Goal: Information Seeking & Learning: Learn about a topic

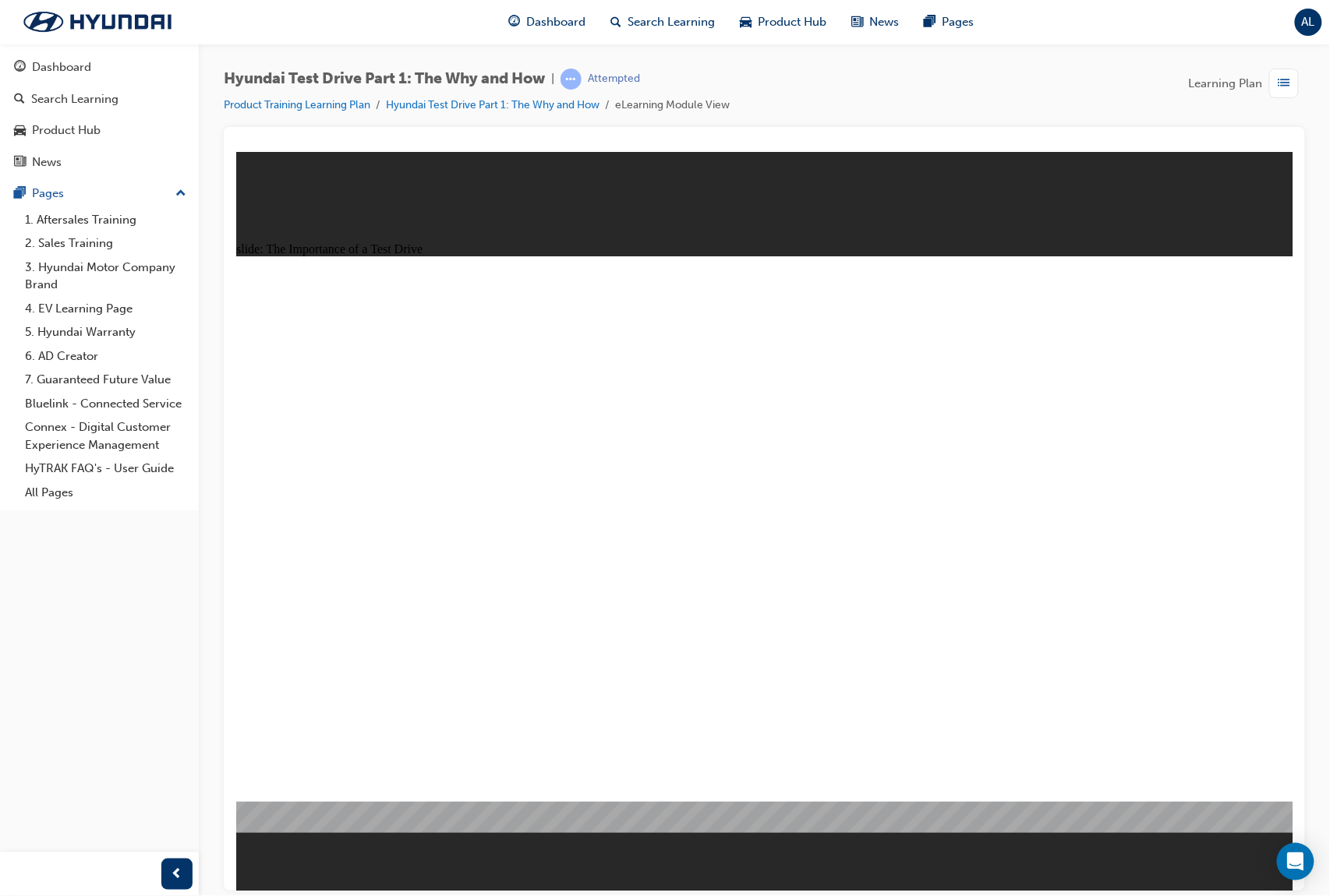
drag, startPoint x: 507, startPoint y: 414, endPoint x: 690, endPoint y: 418, distance: 183.0
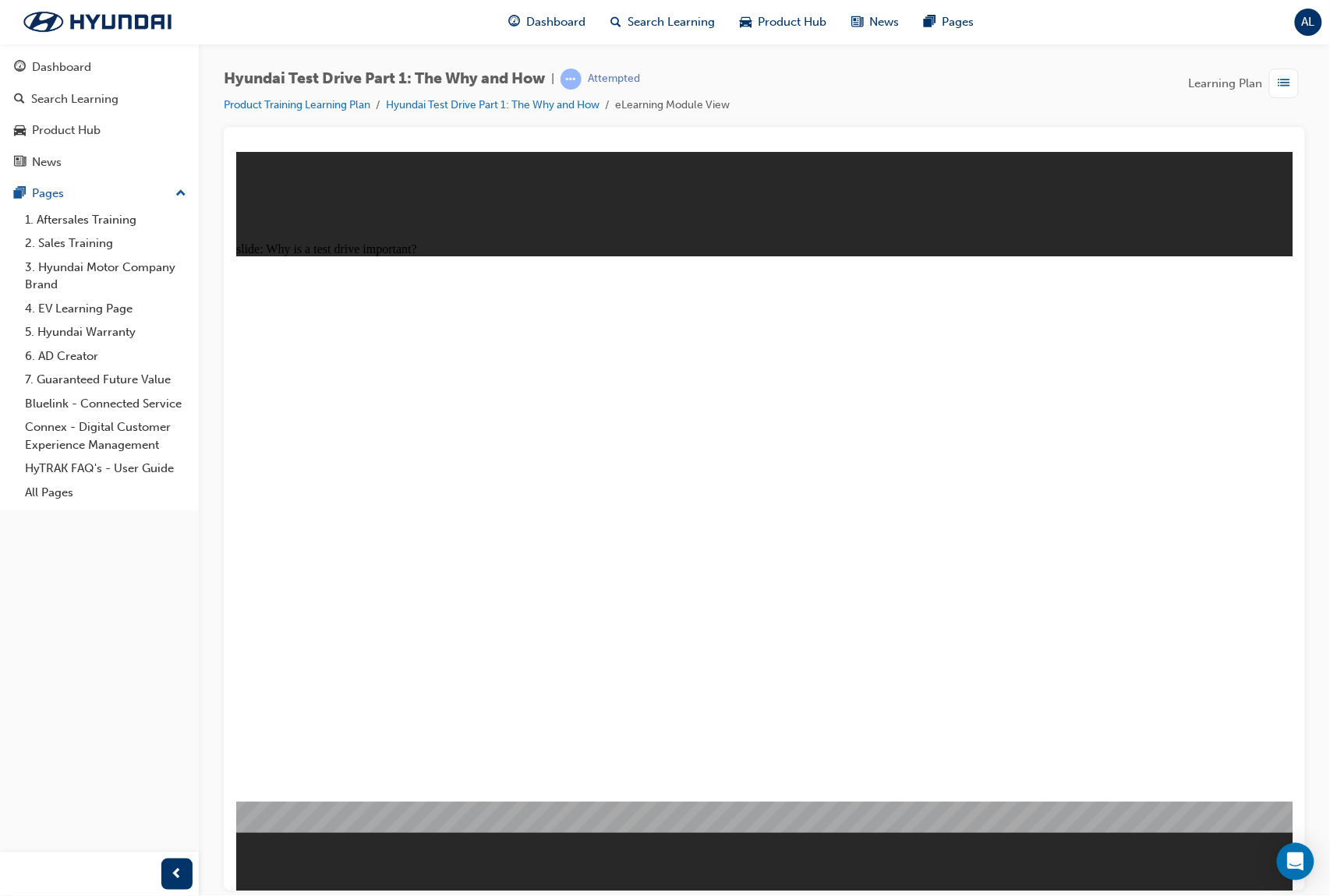
drag, startPoint x: 384, startPoint y: 381, endPoint x: 515, endPoint y: 392, distance: 131.5
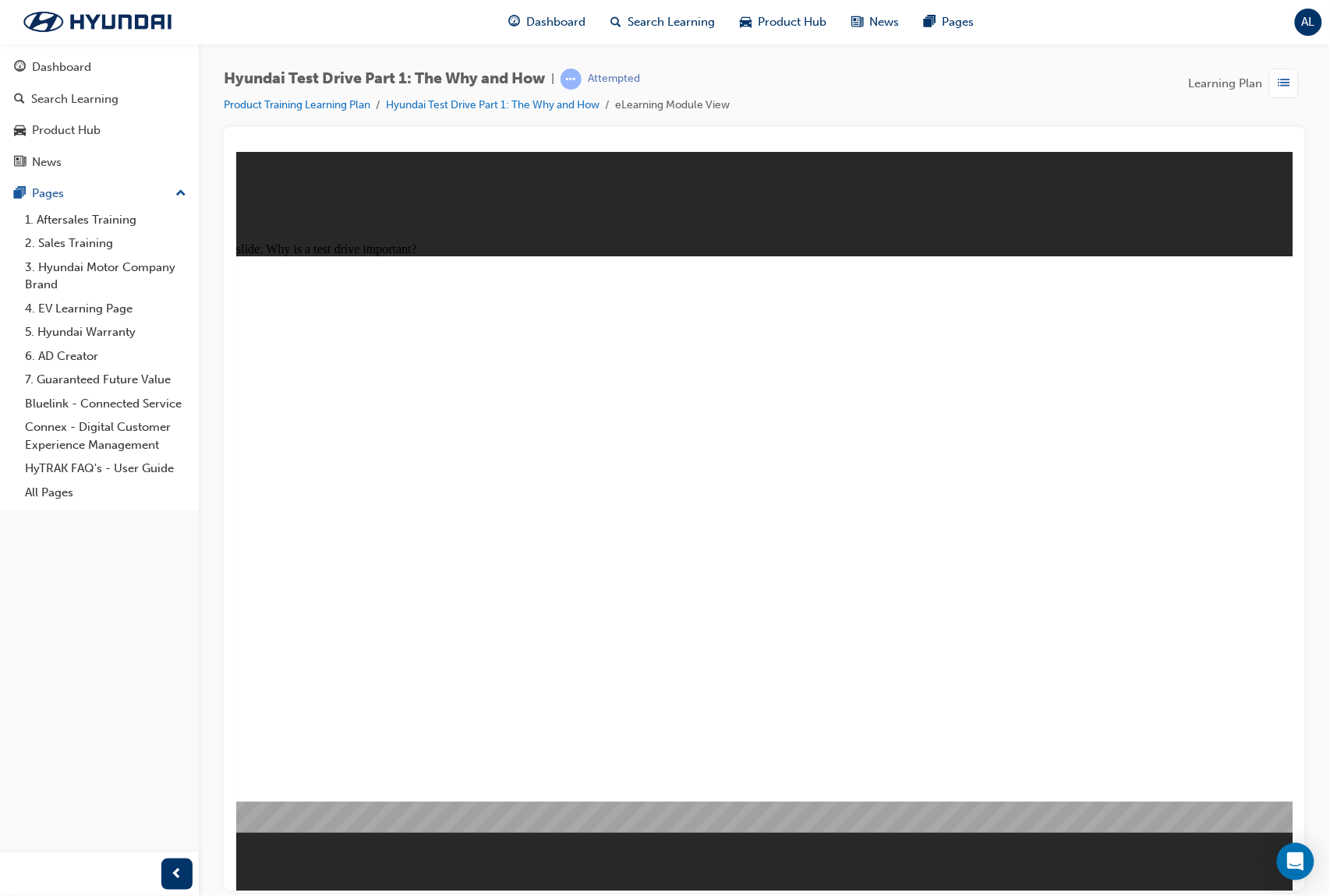
drag, startPoint x: 416, startPoint y: 631, endPoint x: 510, endPoint y: 594, distance: 101.0
drag, startPoint x: 537, startPoint y: 628, endPoint x: 393, endPoint y: 639, distance: 144.4
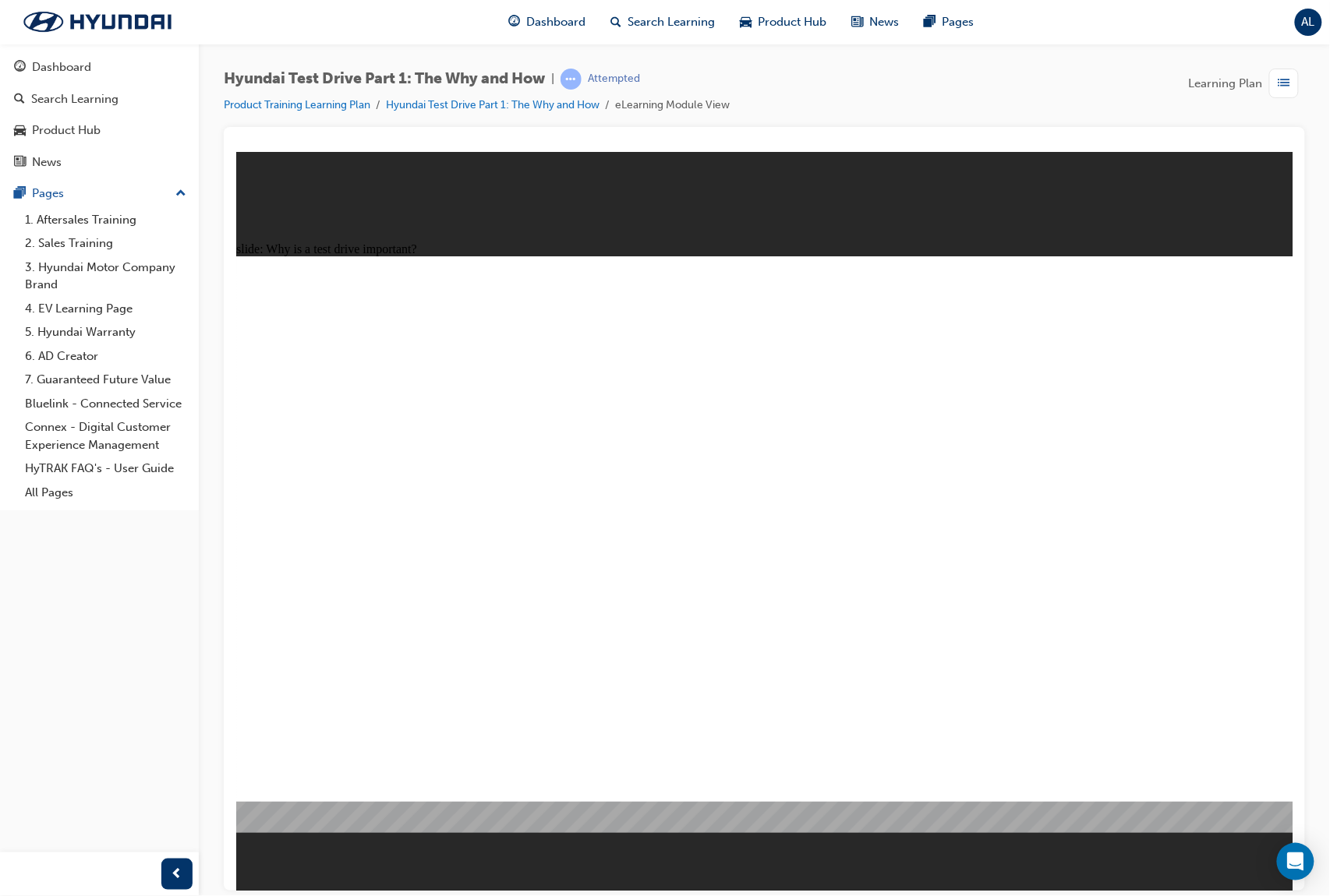
drag, startPoint x: 282, startPoint y: 632, endPoint x: 780, endPoint y: 482, distance: 520.1
drag, startPoint x: 926, startPoint y: 515, endPoint x: 892, endPoint y: 524, distance: 35.2
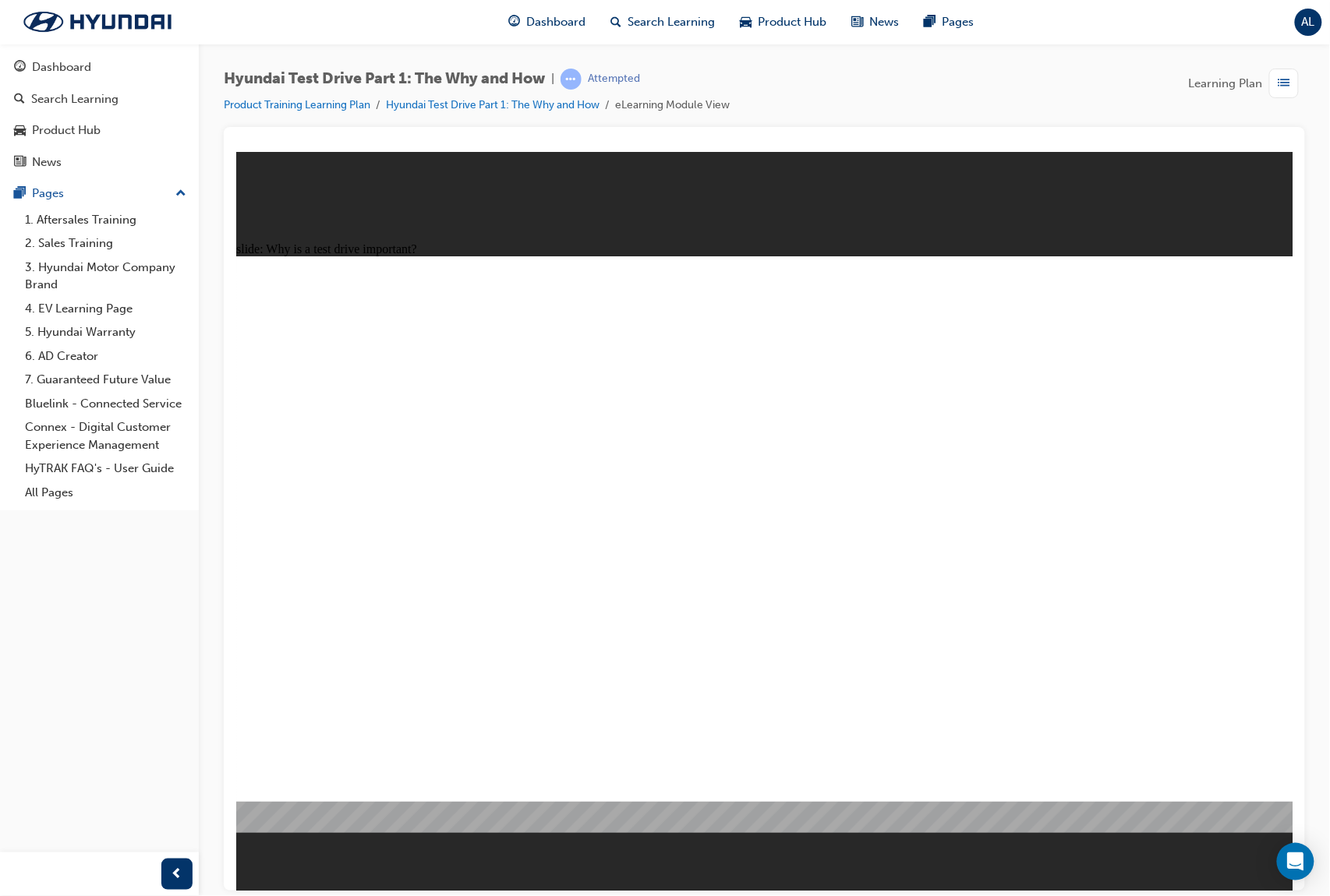
drag, startPoint x: 531, startPoint y: 602, endPoint x: 511, endPoint y: 608, distance: 20.9
drag, startPoint x: 511, startPoint y: 608, endPoint x: 496, endPoint y: 646, distance: 40.9
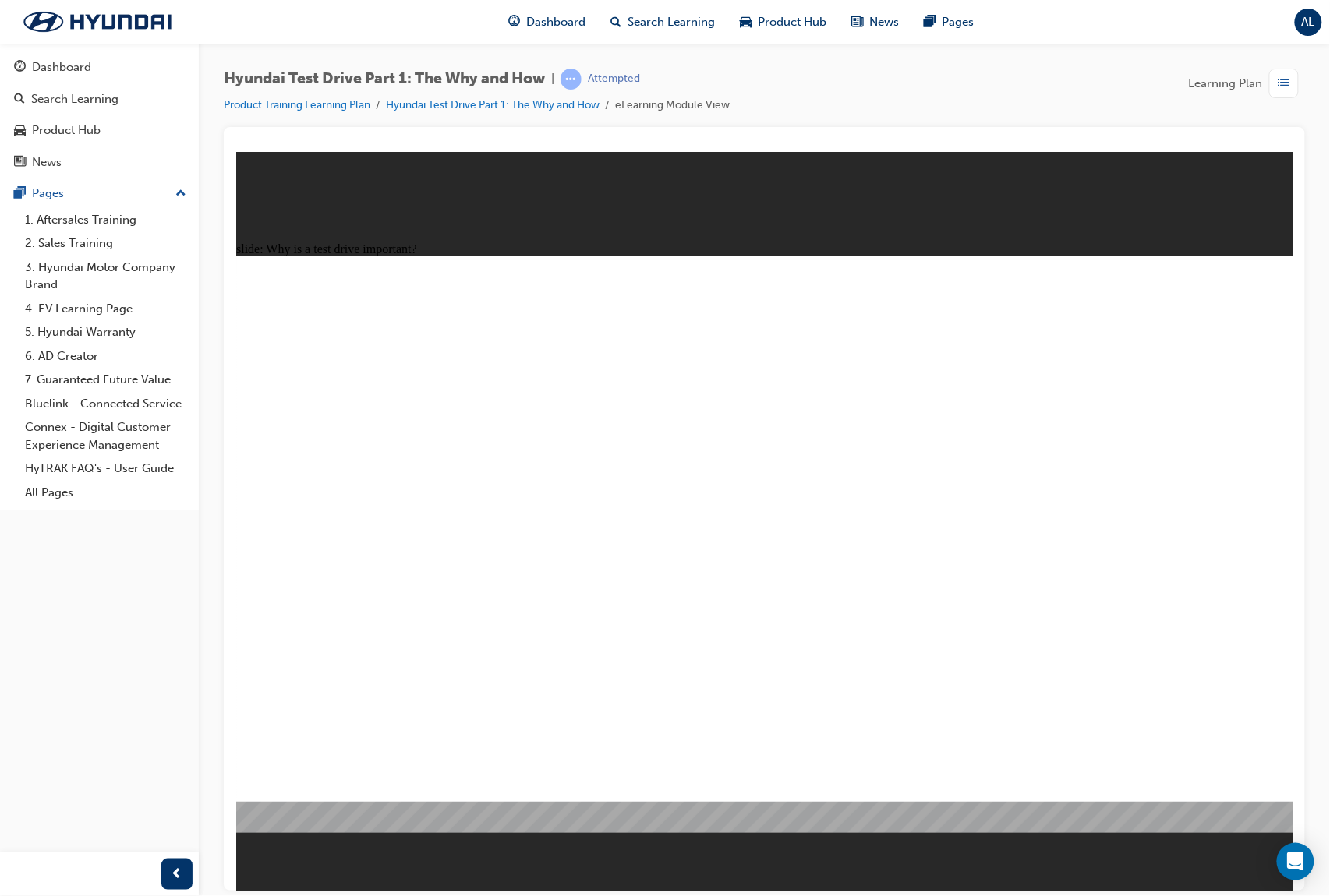
drag, startPoint x: 656, startPoint y: 364, endPoint x: 597, endPoint y: 592, distance: 235.5
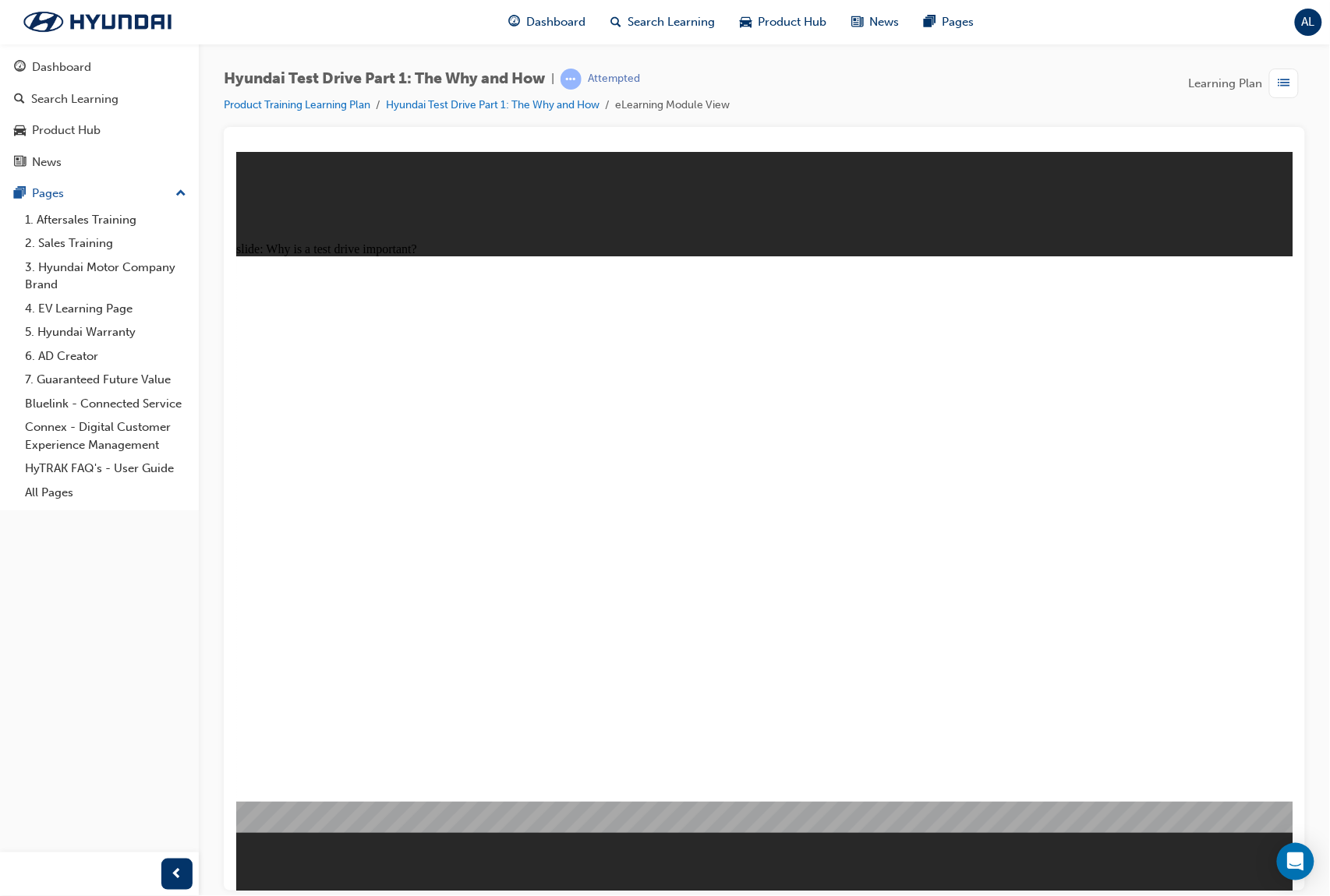
drag, startPoint x: 471, startPoint y: 644, endPoint x: 443, endPoint y: 648, distance: 28.3
drag, startPoint x: 443, startPoint y: 648, endPoint x: 378, endPoint y: 648, distance: 65.0
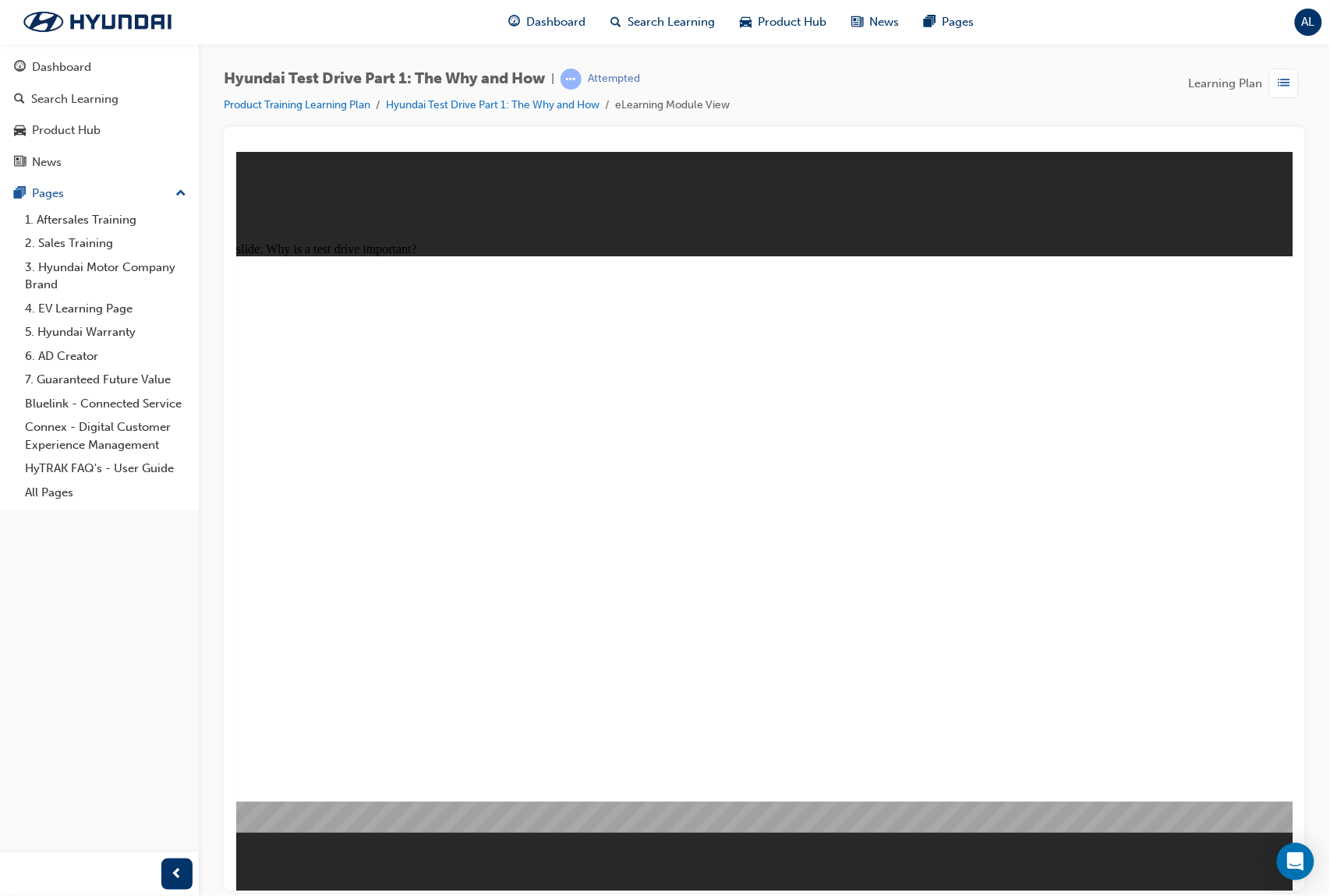
drag, startPoint x: 375, startPoint y: 646, endPoint x: 620, endPoint y: 699, distance: 250.7
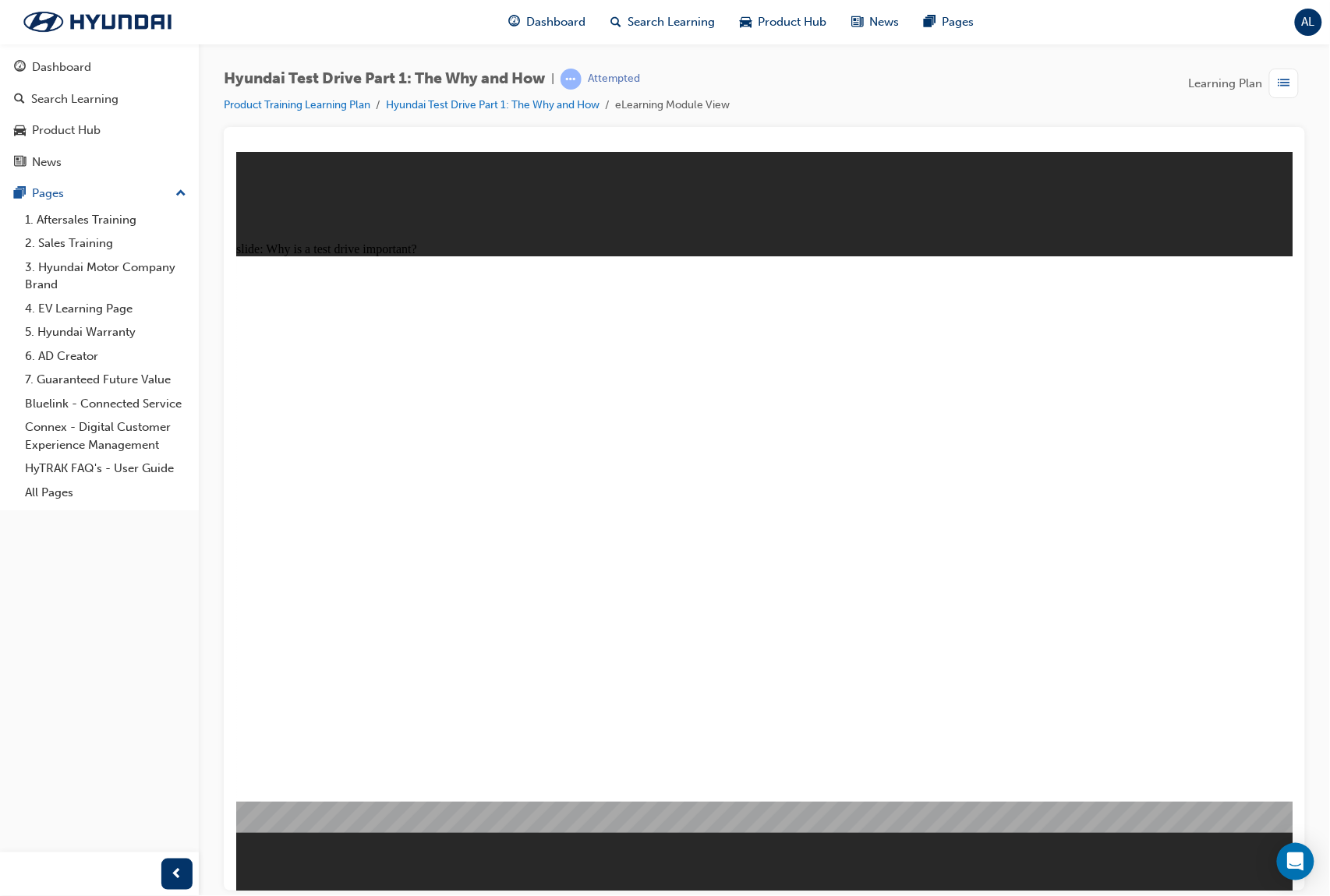
drag, startPoint x: 306, startPoint y: 649, endPoint x: 287, endPoint y: 636, distance: 23.0
drag, startPoint x: 287, startPoint y: 636, endPoint x: 282, endPoint y: 618, distance: 18.7
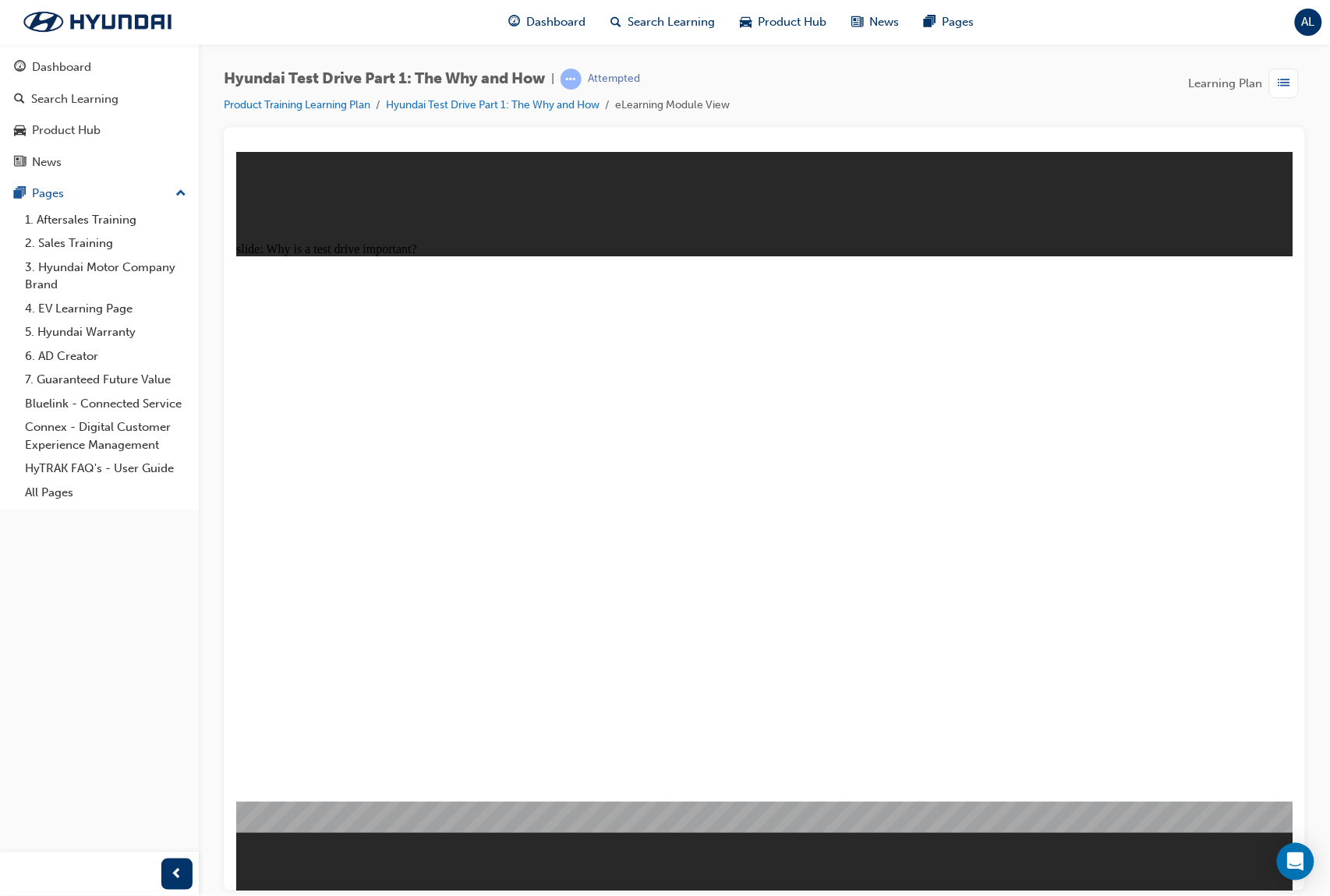
drag, startPoint x: 296, startPoint y: 565, endPoint x: 349, endPoint y: 453, distance: 123.9
drag, startPoint x: 349, startPoint y: 453, endPoint x: 405, endPoint y: 389, distance: 85.0
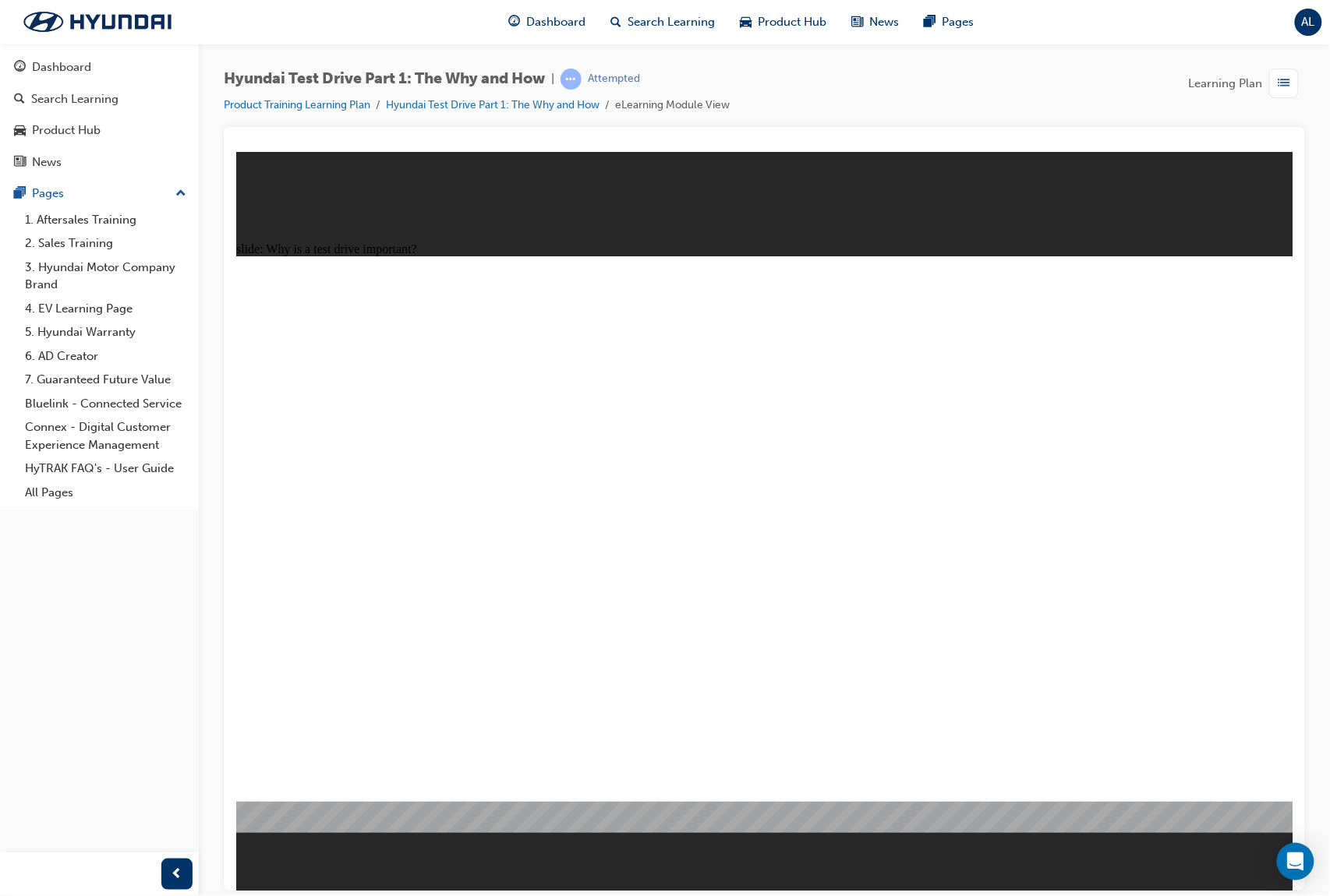
drag, startPoint x: 637, startPoint y: 343, endPoint x: 706, endPoint y: 395, distance: 86.4
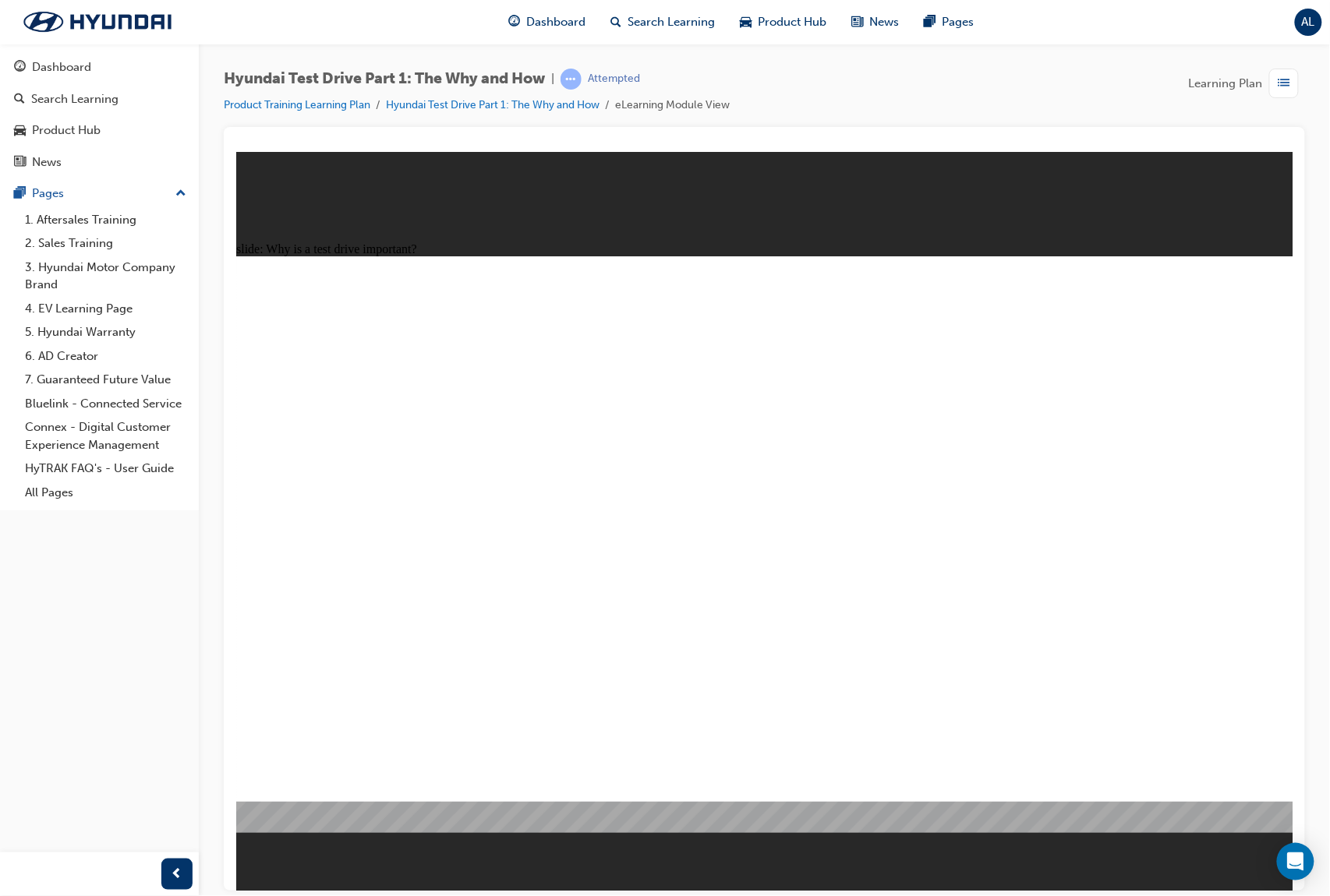
drag, startPoint x: 851, startPoint y: 460, endPoint x: 923, endPoint y: 527, distance: 98.4
drag, startPoint x: 923, startPoint y: 527, endPoint x: 974, endPoint y: 520, distance: 51.5
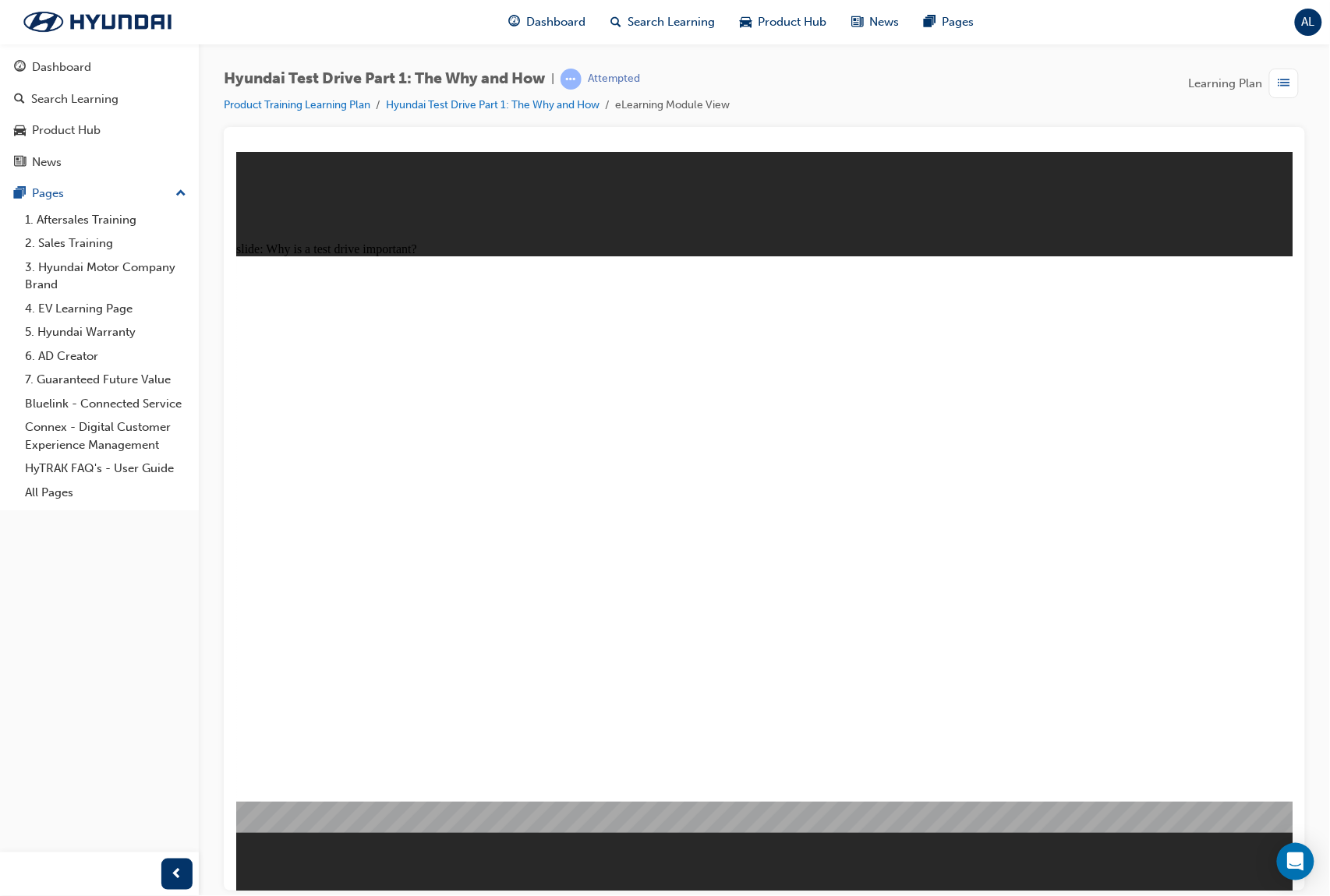
drag, startPoint x: 1026, startPoint y: 499, endPoint x: 1010, endPoint y: 470, distance: 33.1
drag, startPoint x: 1010, startPoint y: 470, endPoint x: 758, endPoint y: 531, distance: 259.3
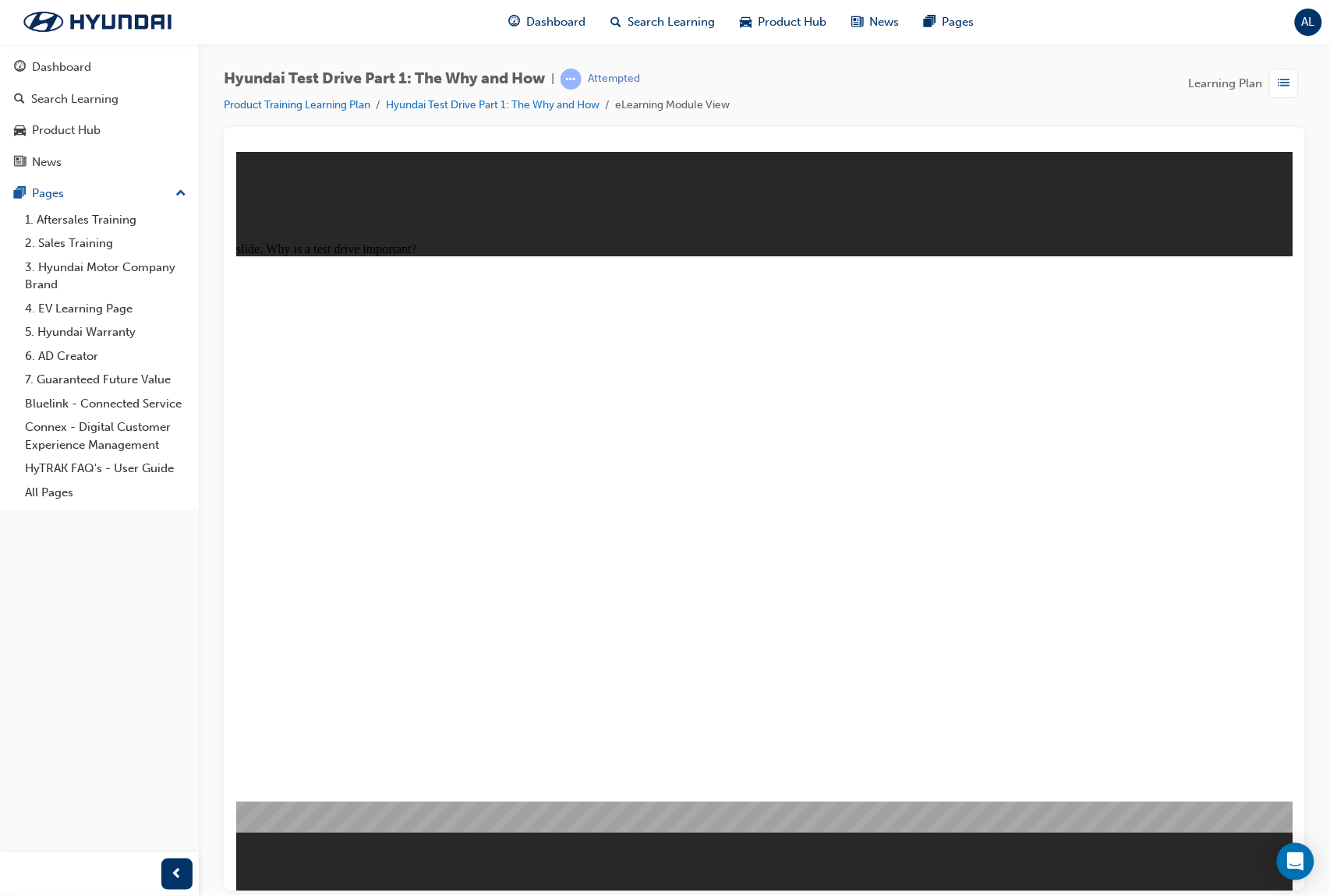
drag, startPoint x: 509, startPoint y: 627, endPoint x: 394, endPoint y: 661, distance: 119.9
drag, startPoint x: 394, startPoint y: 661, endPoint x: 299, endPoint y: 655, distance: 95.2
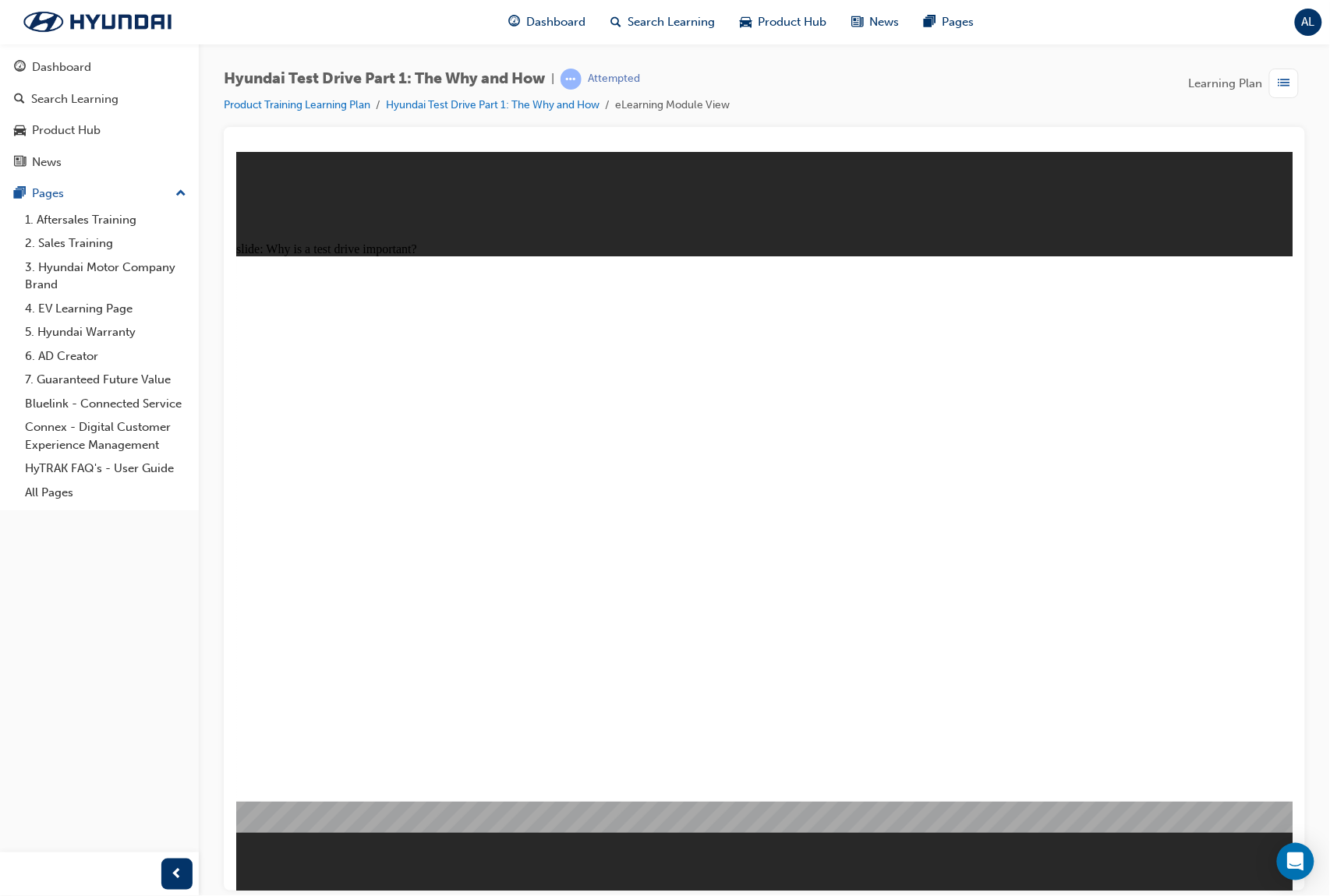
drag, startPoint x: 299, startPoint y: 655, endPoint x: 287, endPoint y: 653, distance: 12.2
drag, startPoint x: 290, startPoint y: 646, endPoint x: 308, endPoint y: 626, distance: 26.9
drag, startPoint x: 308, startPoint y: 626, endPoint x: 347, endPoint y: 623, distance: 39.1
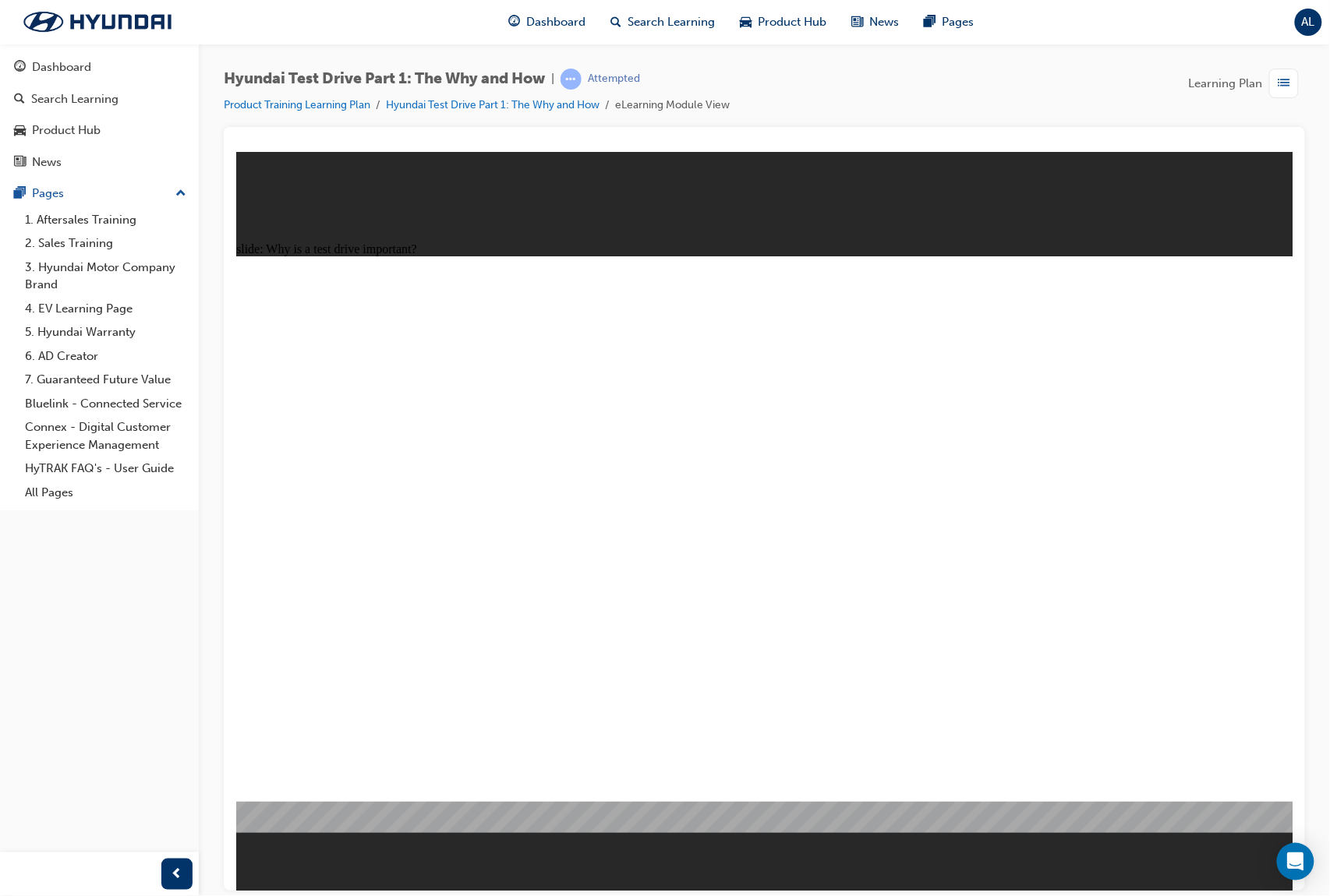
drag, startPoint x: 347, startPoint y: 623, endPoint x: 388, endPoint y: 624, distance: 41.0
drag, startPoint x: 394, startPoint y: 624, endPoint x: 418, endPoint y: 618, distance: 24.7
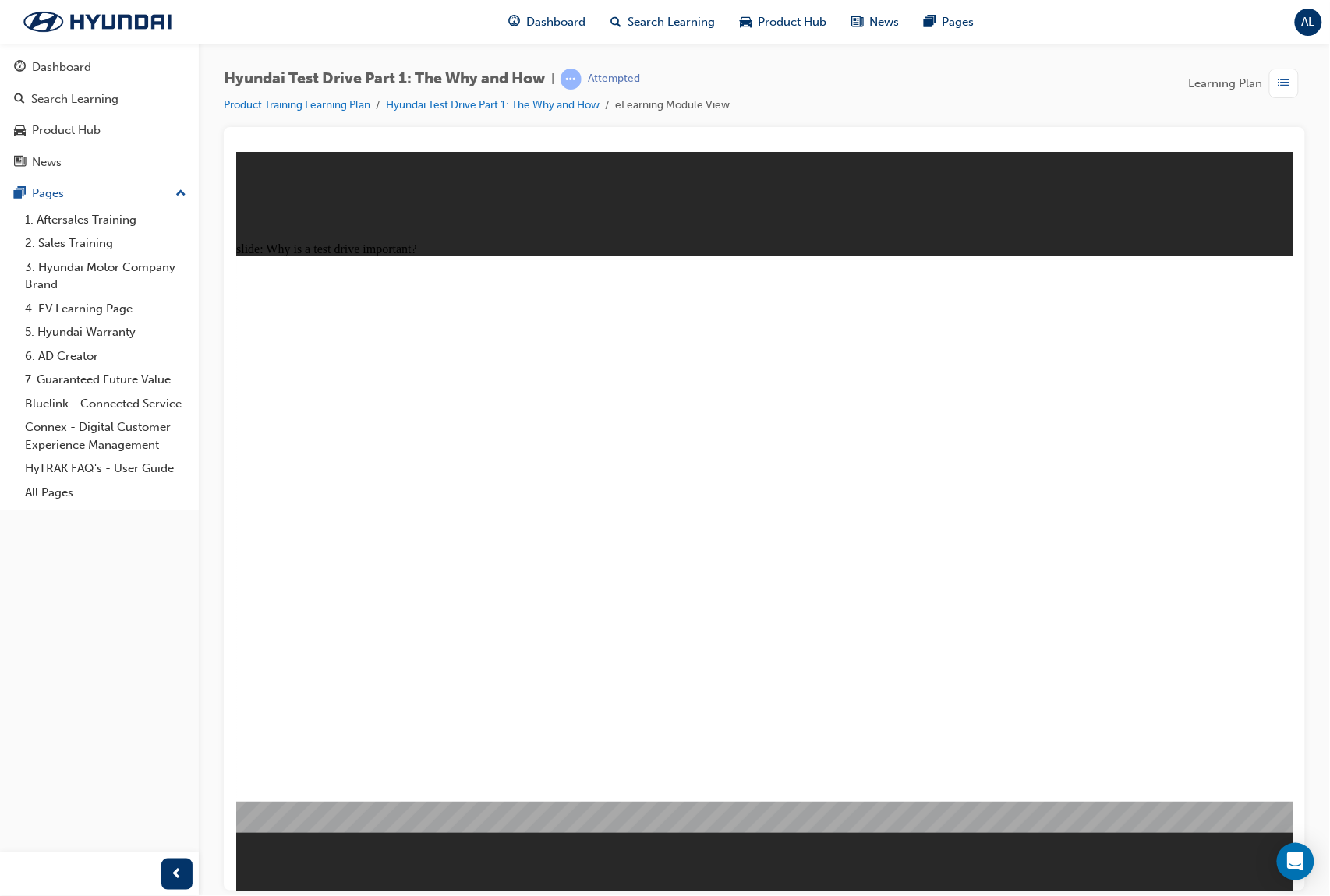
drag, startPoint x: 418, startPoint y: 618, endPoint x: 440, endPoint y: 620, distance: 22.1
drag, startPoint x: 440, startPoint y: 620, endPoint x: 483, endPoint y: 623, distance: 43.1
drag
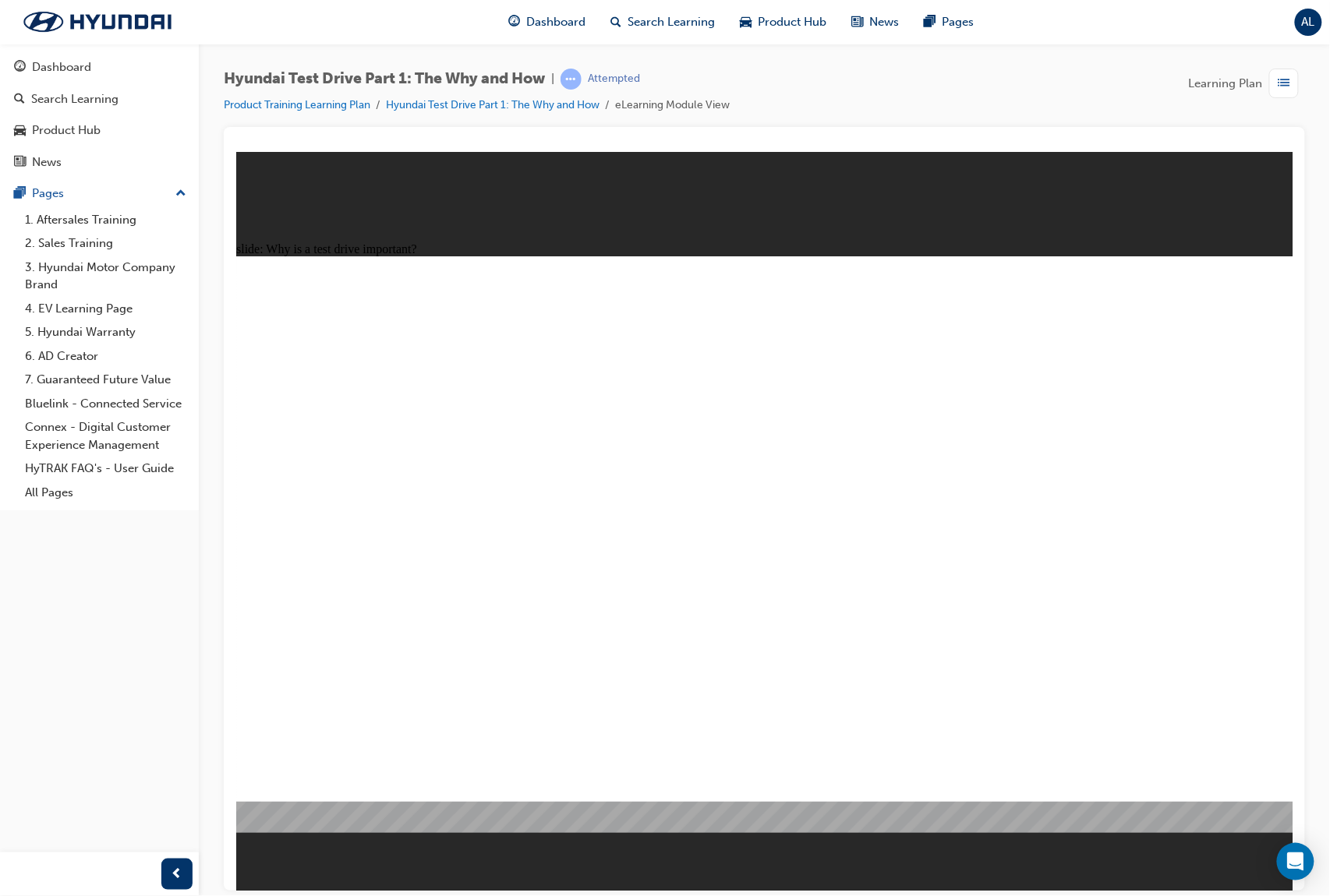
click at [236, 151] on image at bounding box center [236, 151] width 0 height 0
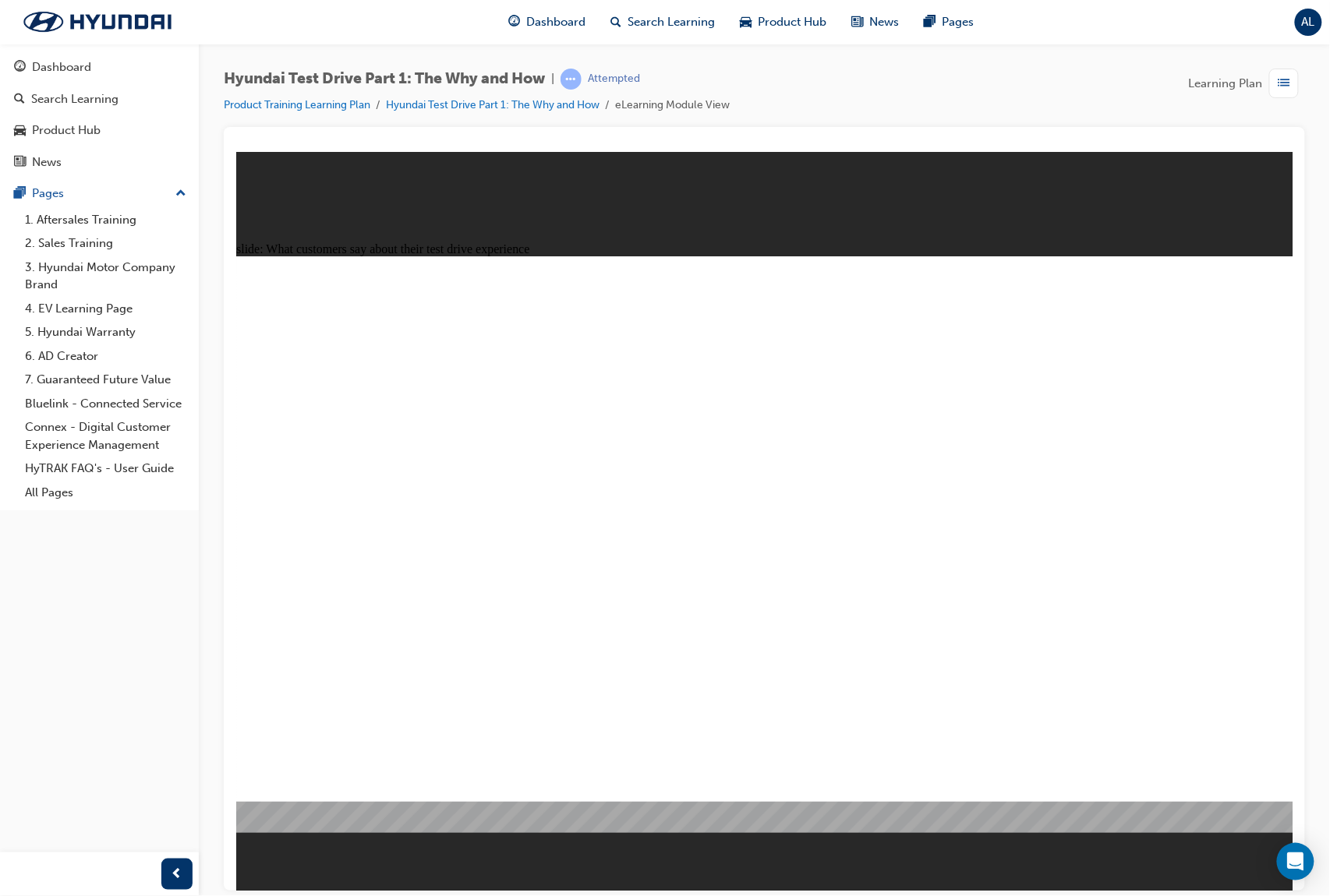
click at [236, 151] on image at bounding box center [236, 151] width 0 height 0
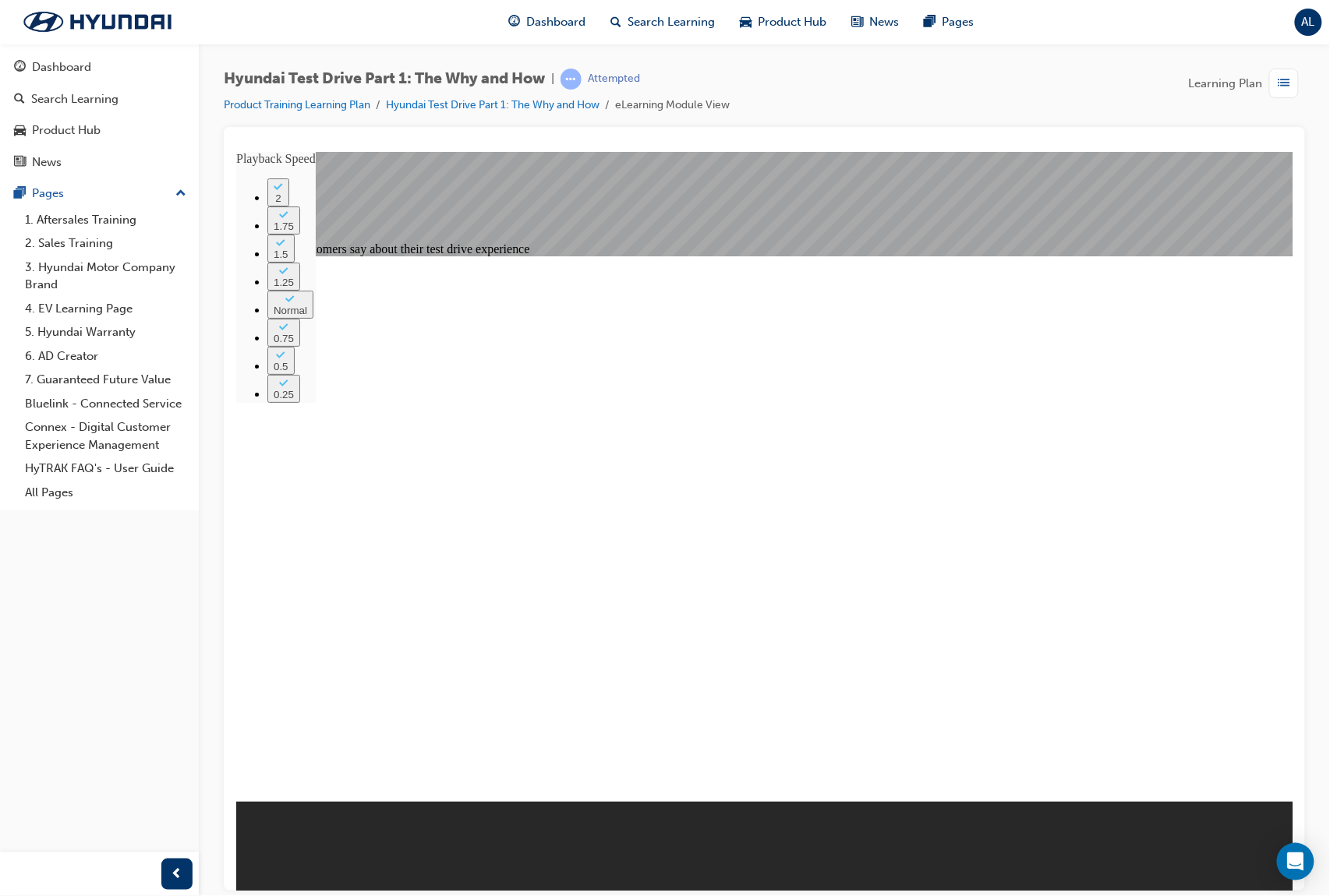
drag, startPoint x: 321, startPoint y: 757, endPoint x: 210, endPoint y: 775, distance: 112.4
click at [236, 775] on html "​27%​ slide: What customers say about their test drive experience Rectangle 1 p…" at bounding box center [763, 521] width 1056 height 739
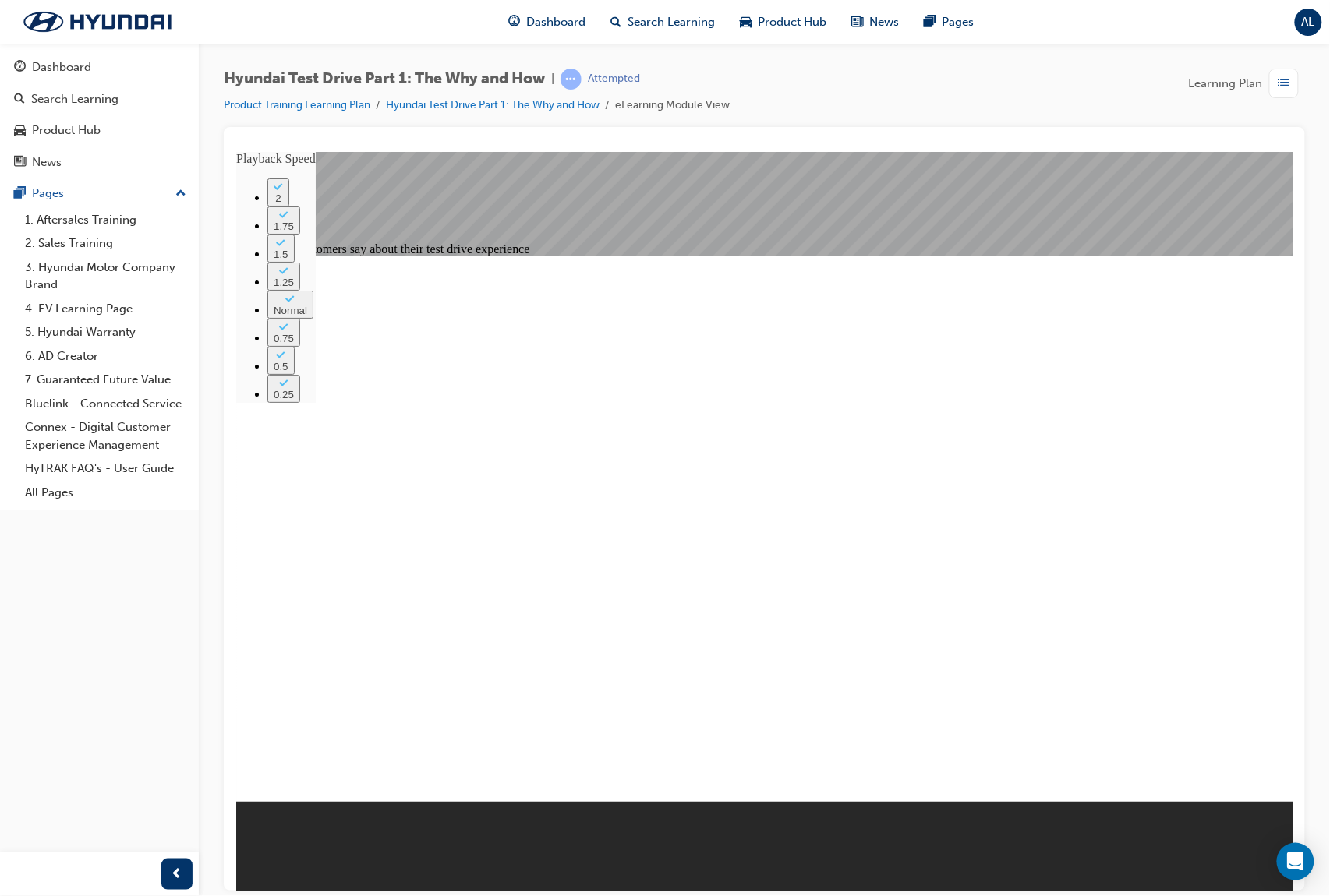
click at [69, 756] on div "Dashboard Search Learning Product Hub News Pages Pages 1. Aftersales Training 2…" at bounding box center [100, 429] width 199 height 858
click at [38, 671] on div "Dashboard Search Learning Product Hub News Pages Pages 1. Aftersales Training 2…" at bounding box center [100, 429] width 199 height 858
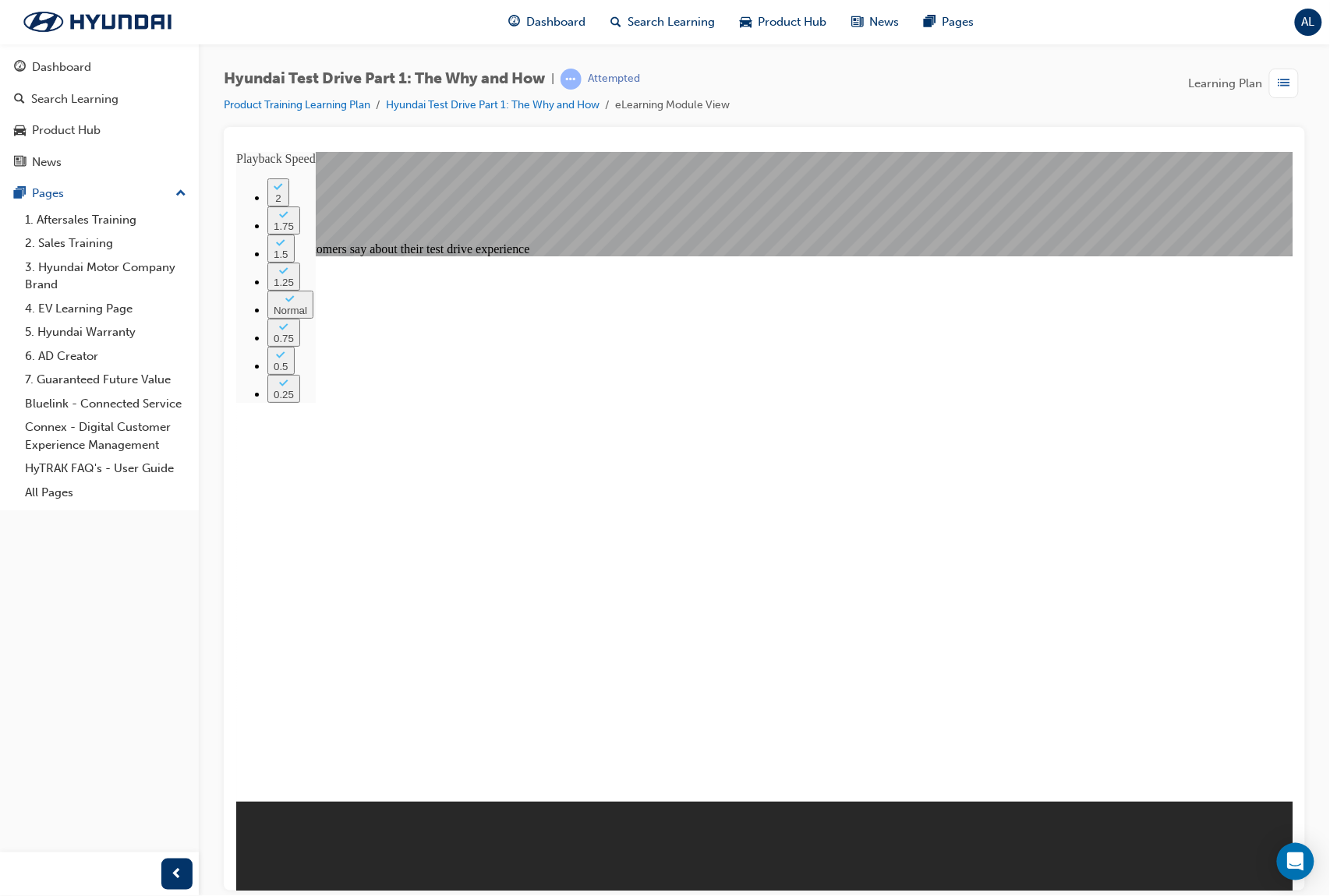
click at [142, 718] on div "Dashboard Search Learning Product Hub News Pages Pages 1. Aftersales Training 2…" at bounding box center [100, 429] width 199 height 858
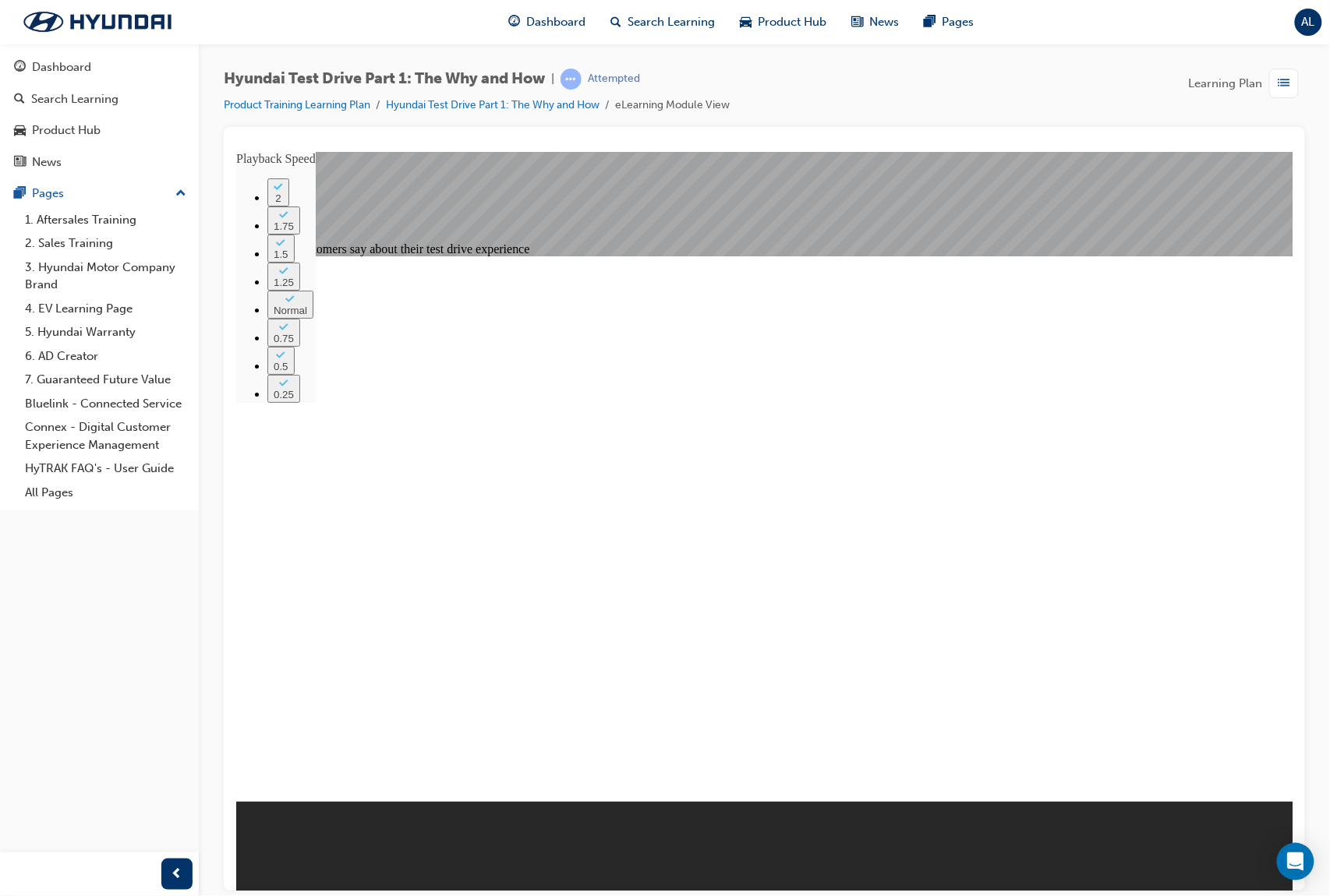
click at [160, 675] on div "Dashboard Search Learning Product Hub News Pages Pages 1. Aftersales Training 2…" at bounding box center [100, 429] width 199 height 858
click at [173, 686] on div "Dashboard Search Learning Product Hub News Pages Pages 1. Aftersales Training 2…" at bounding box center [100, 429] width 199 height 858
click at [171, 677] on div "Dashboard Search Learning Product Hub News Pages Pages 1. Aftersales Training 2…" at bounding box center [100, 429] width 199 height 858
click at [129, 699] on div "Dashboard Search Learning Product Hub News Pages Pages 1. Aftersales Training 2…" at bounding box center [100, 429] width 199 height 858
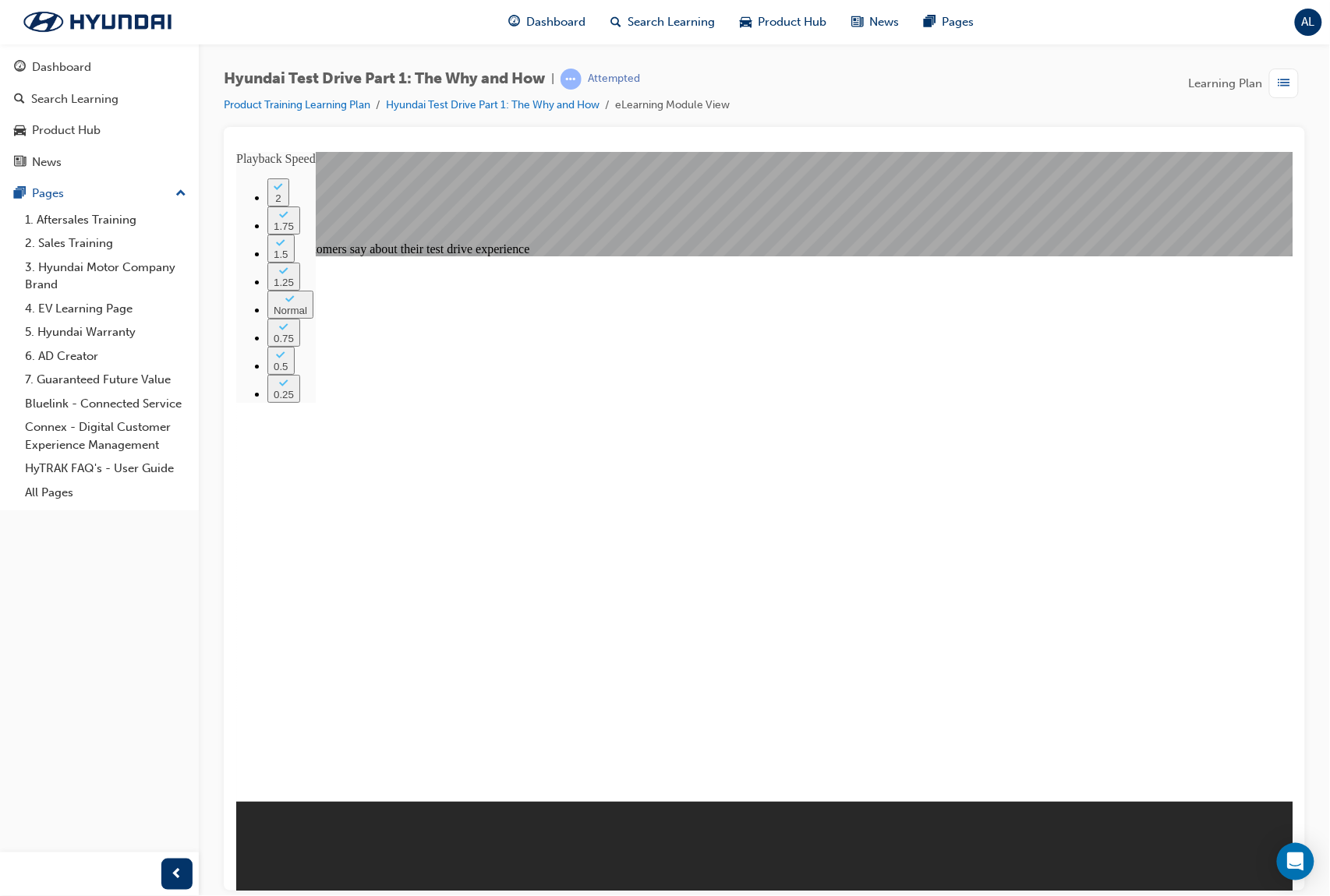
drag, startPoint x: 1287, startPoint y: 246, endPoint x: 1528, endPoint y: 407, distance: 289.8
click at [236, 151] on image at bounding box center [236, 151] width 0 height 0
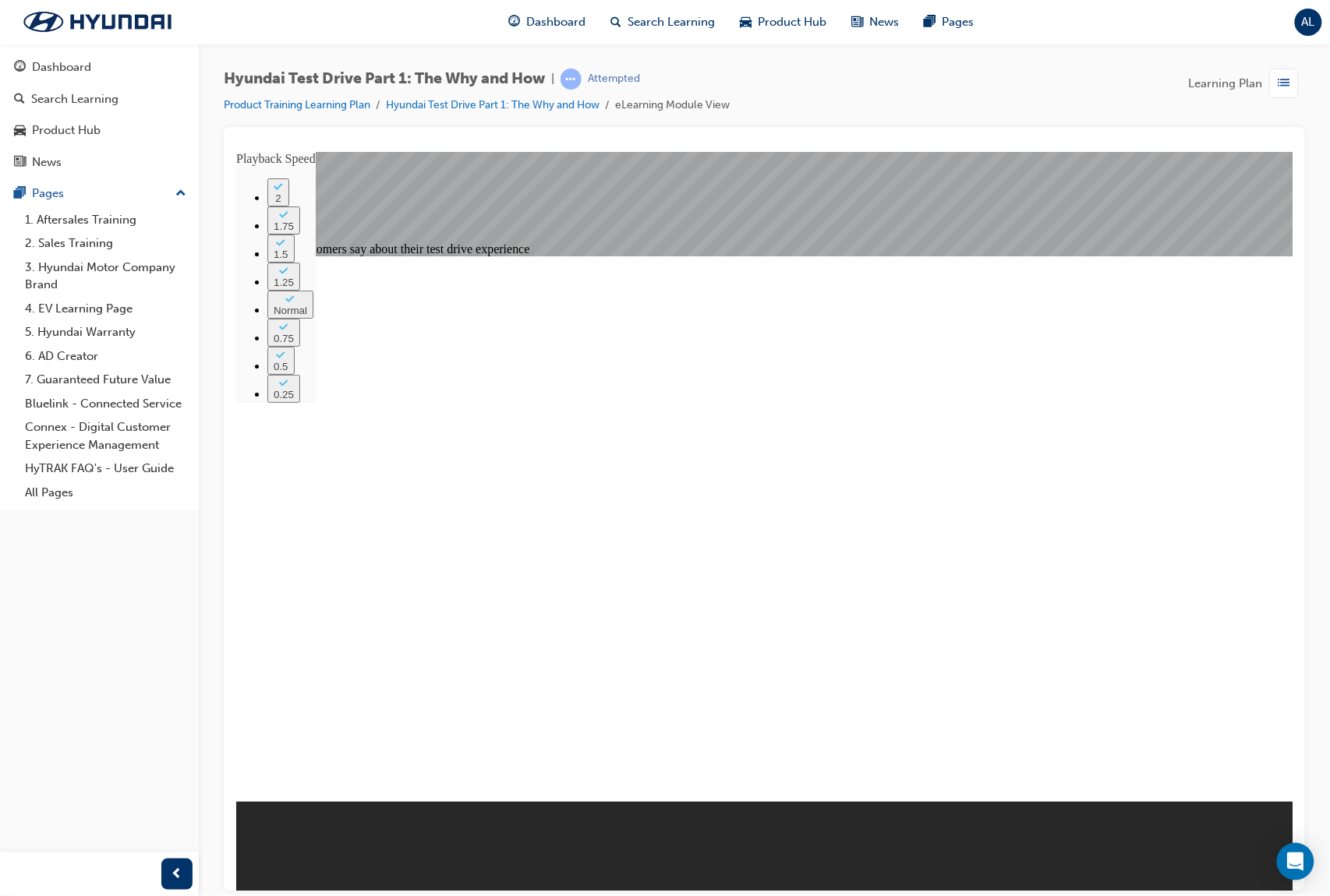
type input "274"
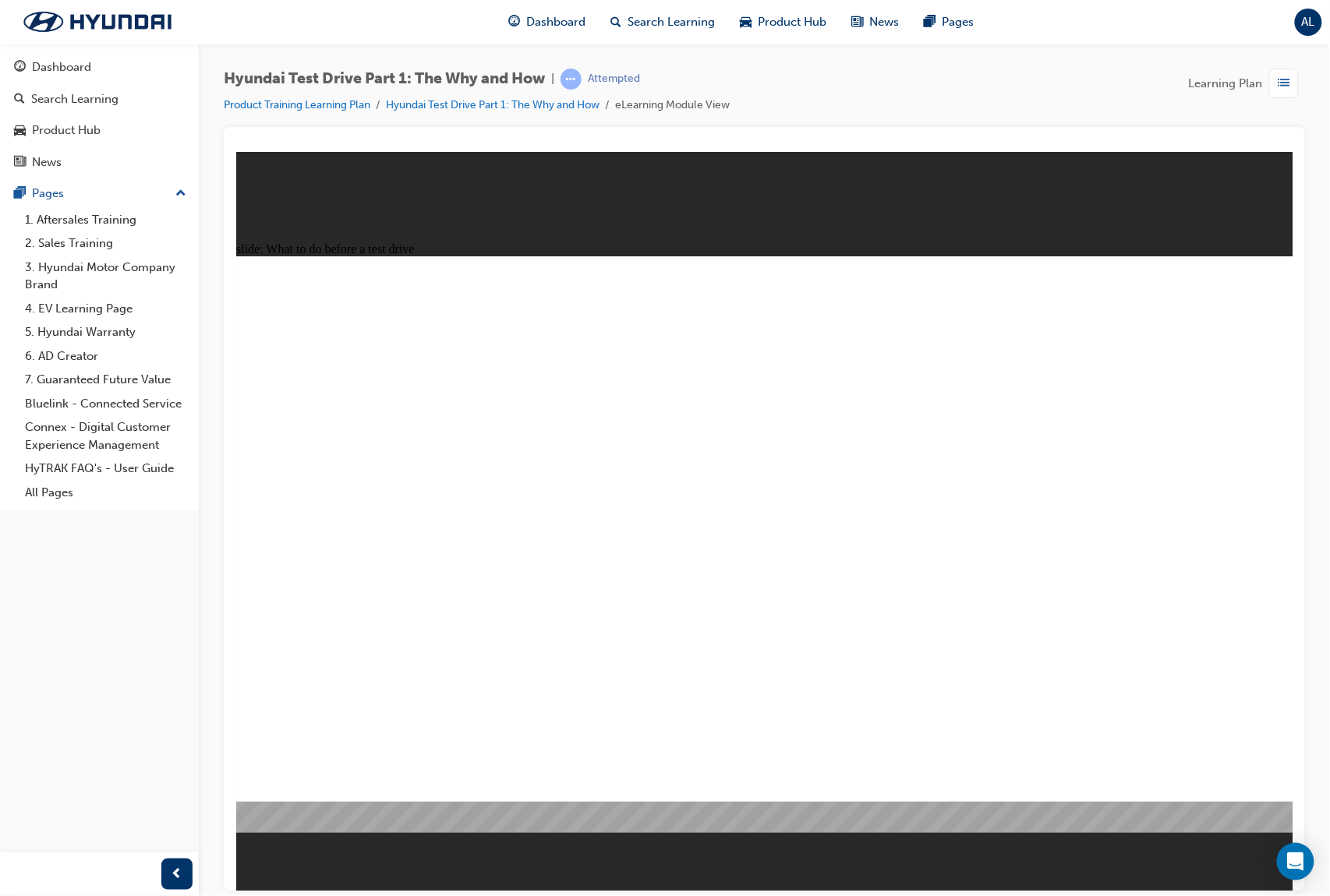
click at [236, 151] on image at bounding box center [236, 151] width 0 height 0
click at [732, 145] on div at bounding box center [764, 146] width 1056 height 12
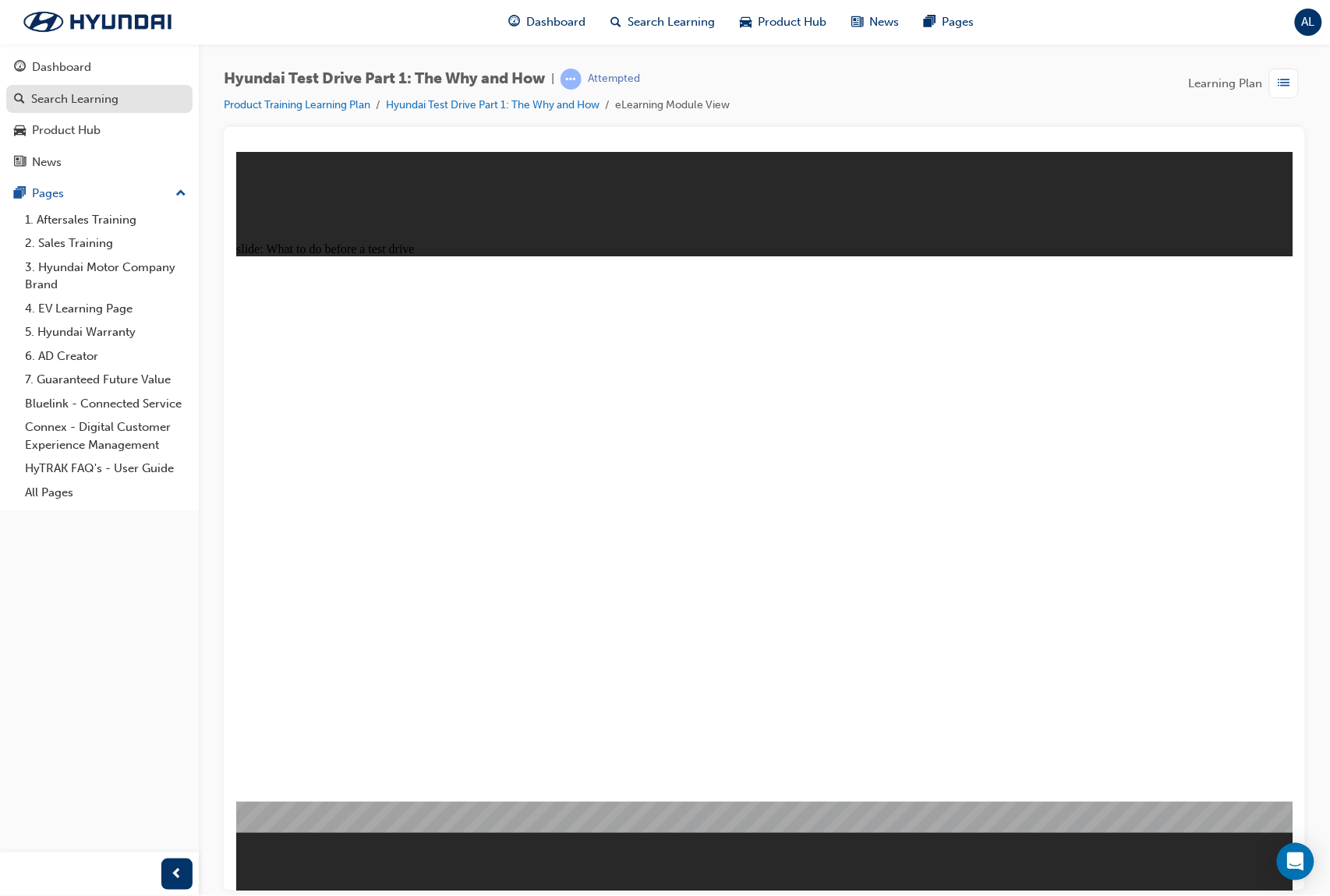
click at [116, 85] on link "Search Learning" at bounding box center [100, 100] width 187 height 29
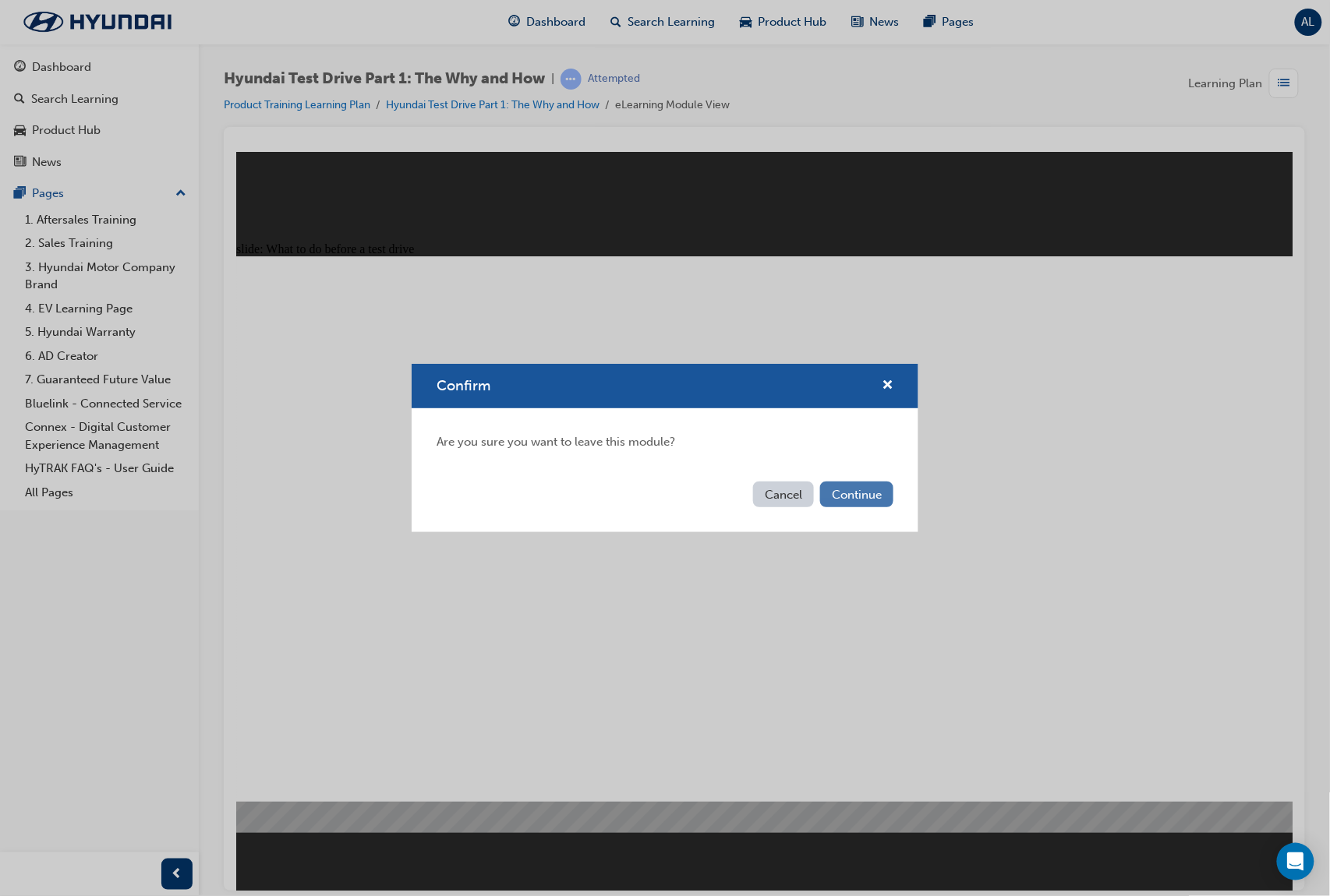
click at [839, 482] on button "Continue" at bounding box center [857, 494] width 74 height 26
